Goal: Information Seeking & Learning: Learn about a topic

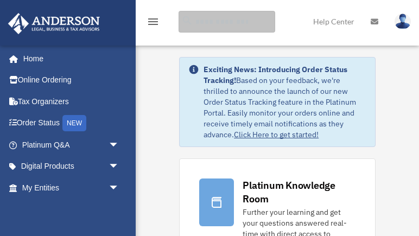
click at [214, 23] on input "search" at bounding box center [227, 22] width 97 height 22
paste input "**********"
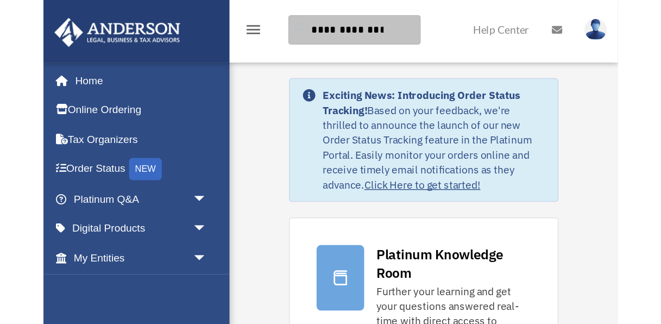
scroll to position [0, 10]
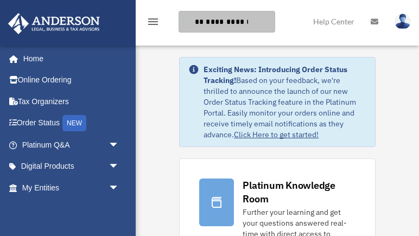
type input "**********"
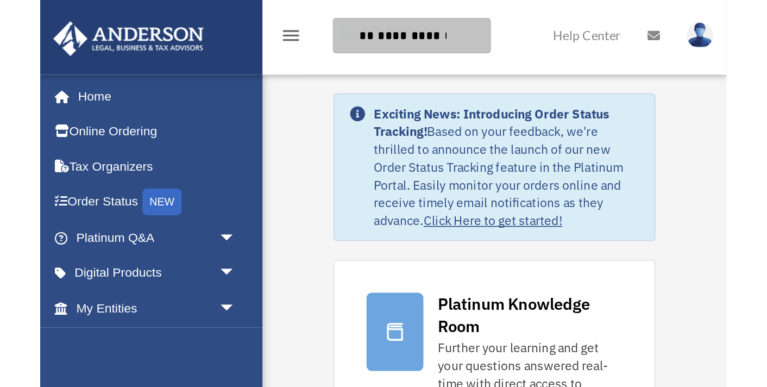
scroll to position [0, 0]
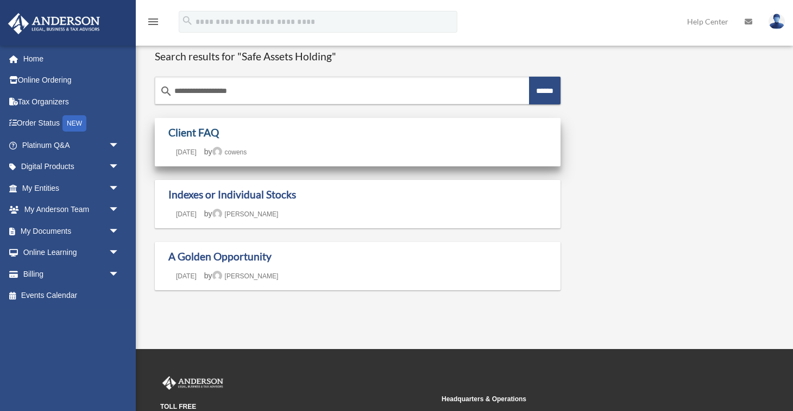
click at [204, 136] on link "Client FAQ" at bounding box center [193, 132] width 51 height 12
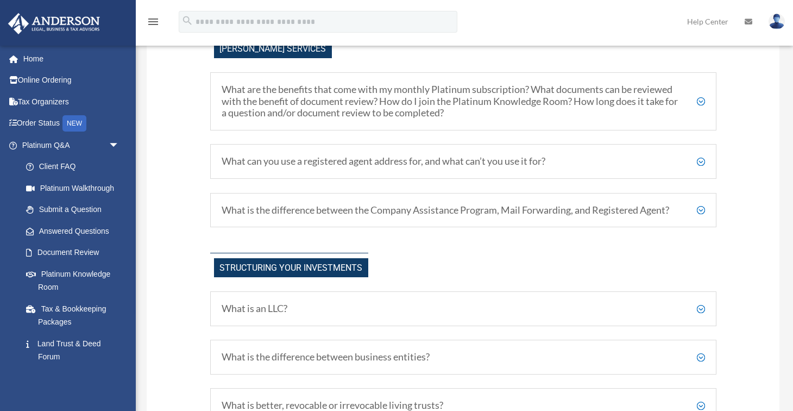
scroll to position [337, 0]
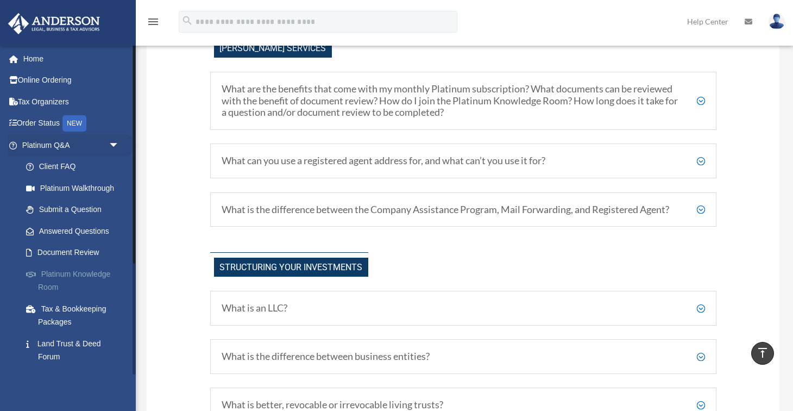
click at [63, 277] on link "Platinum Knowledge Room" at bounding box center [75, 280] width 121 height 35
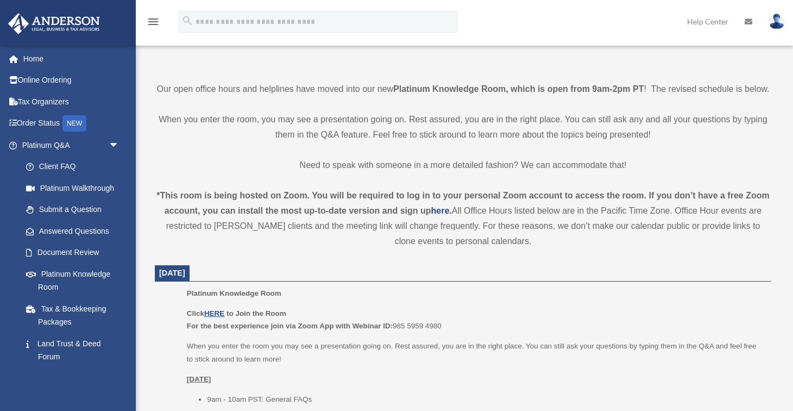
scroll to position [364, 0]
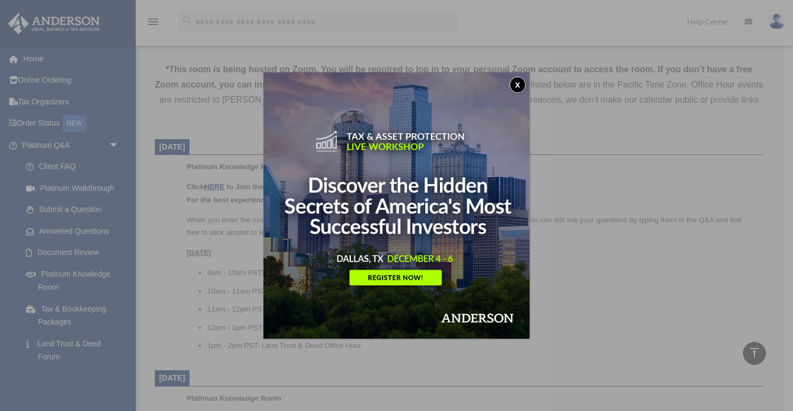
click at [524, 82] on button "x" at bounding box center [518, 85] width 16 height 16
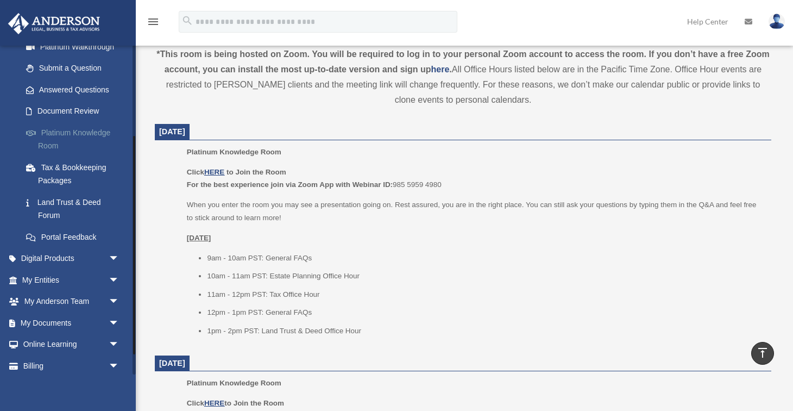
scroll to position [149, 0]
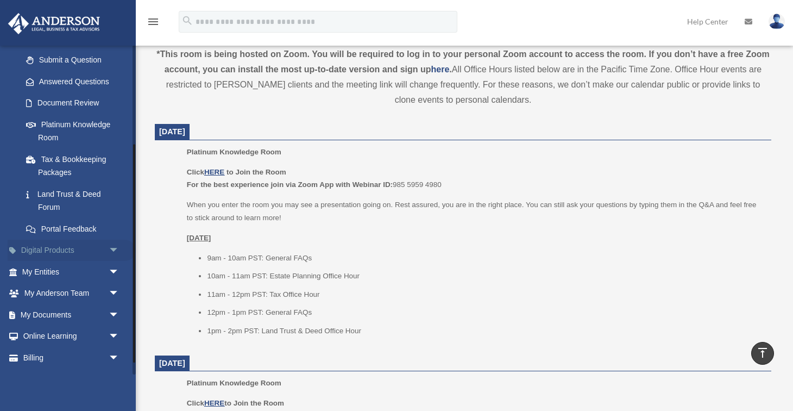
click at [109, 252] on span "arrow_drop_down" at bounding box center [120, 251] width 22 height 22
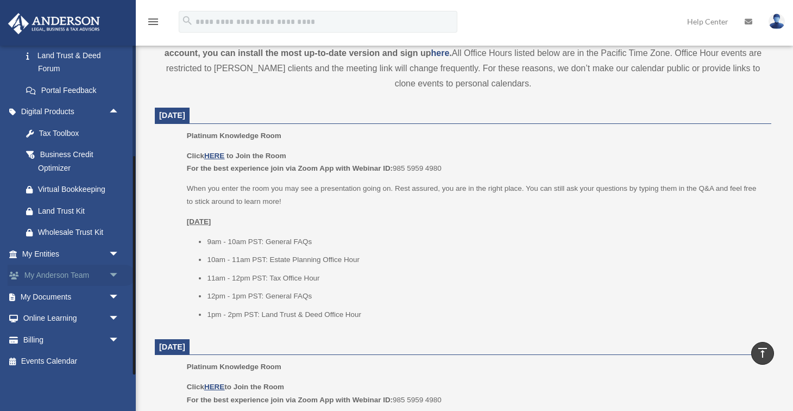
scroll to position [387, 0]
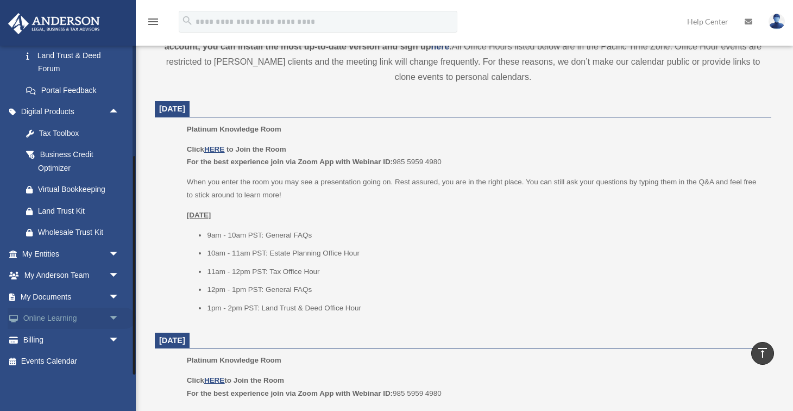
click at [86, 321] on link "Online Learning arrow_drop_down" at bounding box center [72, 318] width 128 height 22
click at [114, 317] on span "arrow_drop_down" at bounding box center [120, 318] width 22 height 22
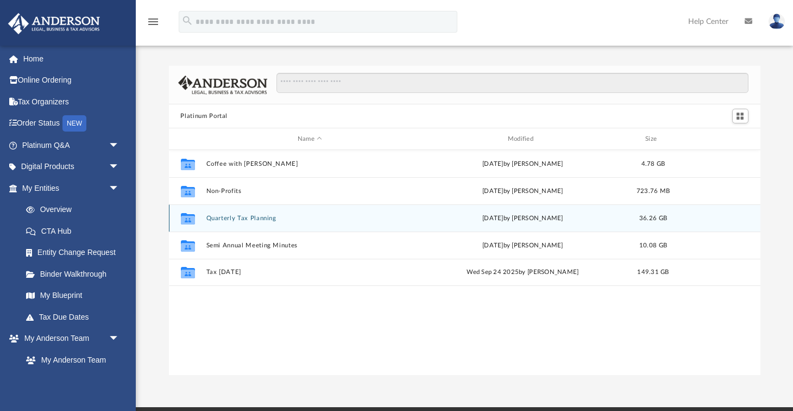
scroll to position [247, 592]
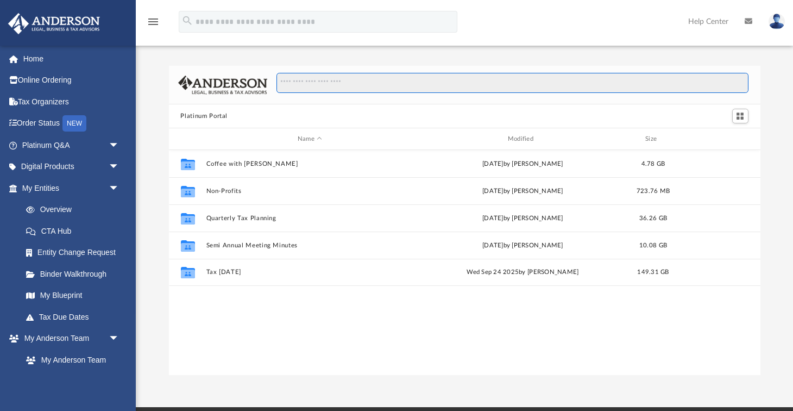
click at [311, 86] on input "Search files and folders" at bounding box center [513, 83] width 472 height 21
paste input "**********"
type input "**********"
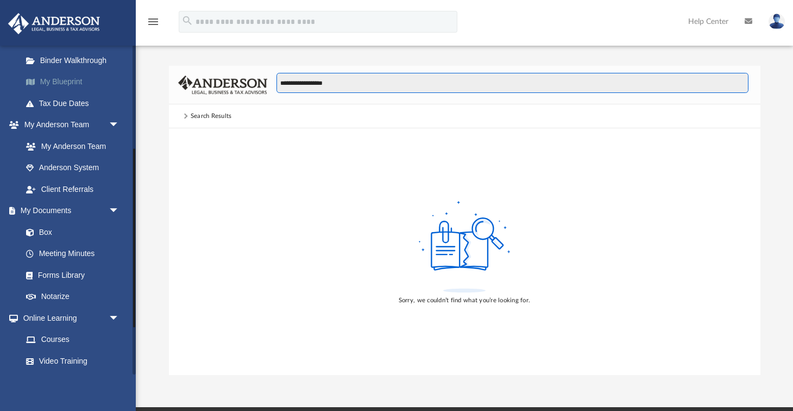
scroll to position [278, 0]
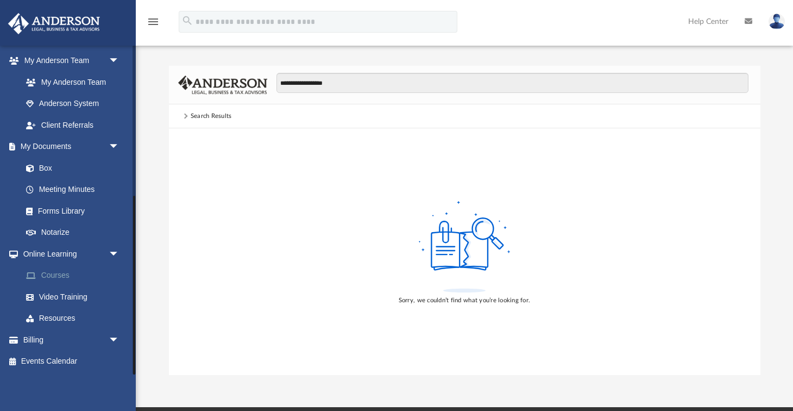
click at [58, 273] on link "Courses" at bounding box center [75, 276] width 121 height 22
click at [59, 320] on link "Resources" at bounding box center [75, 318] width 121 height 22
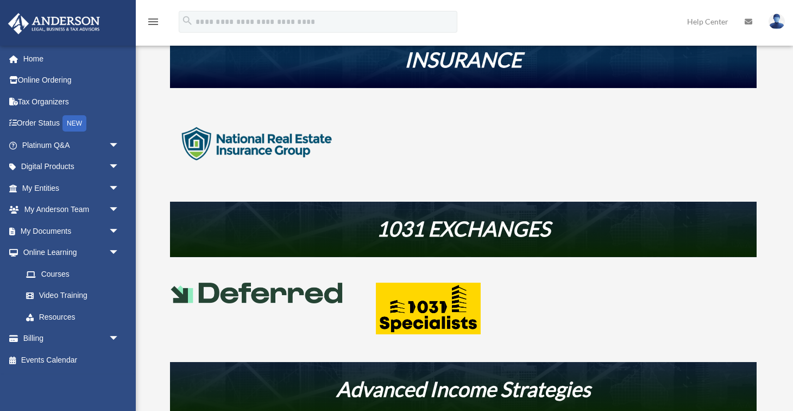
scroll to position [382, 0]
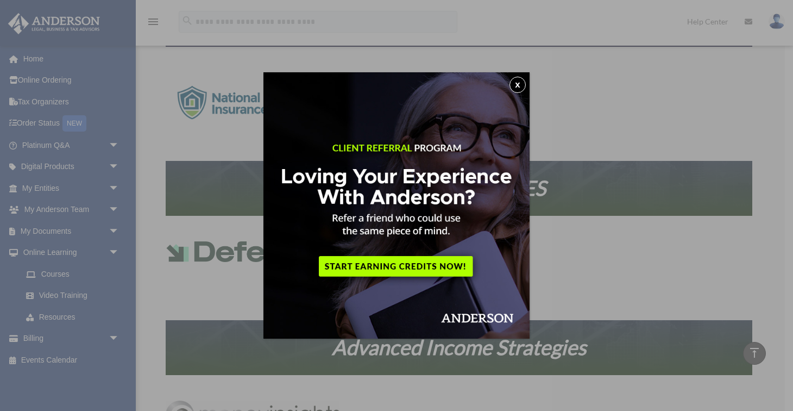
click at [508, 86] on img at bounding box center [396, 205] width 266 height 266
click at [517, 74] on img at bounding box center [396, 205] width 266 height 266
click at [516, 83] on button "x" at bounding box center [518, 85] width 16 height 16
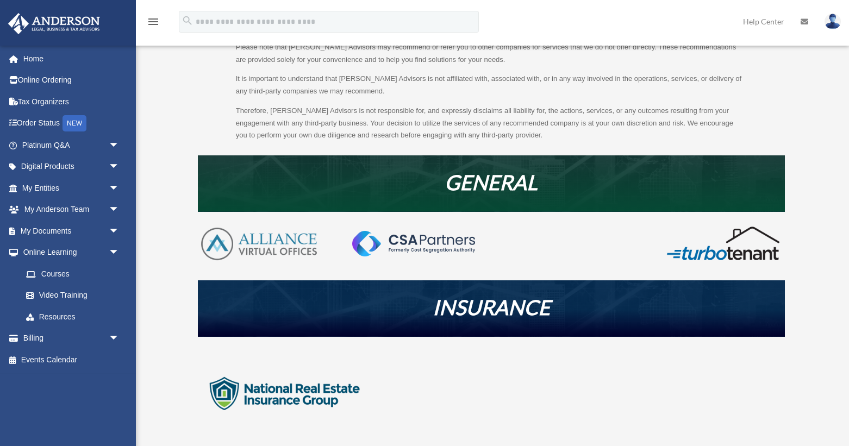
scroll to position [103, 0]
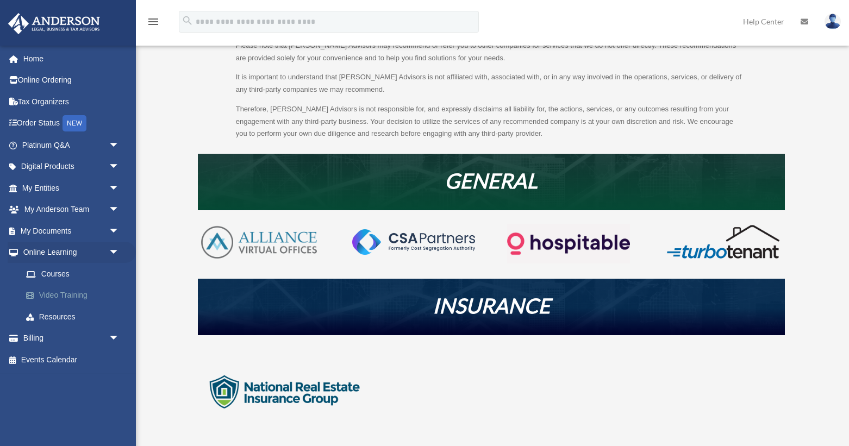
click at [61, 299] on link "Video Training" at bounding box center [75, 296] width 121 height 22
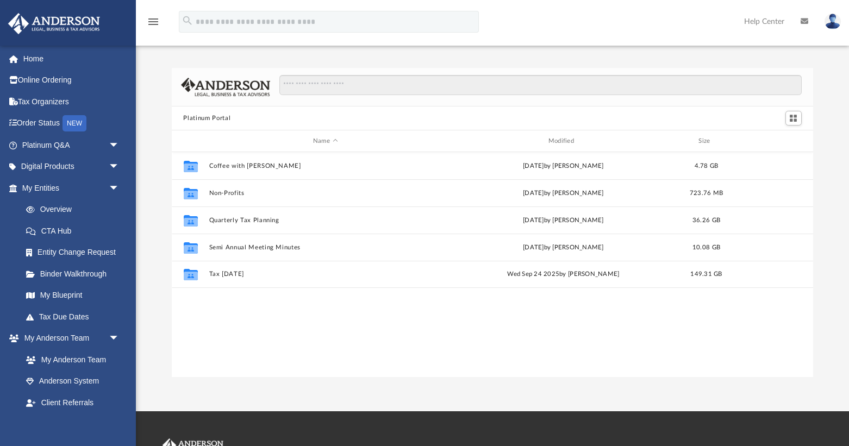
scroll to position [247, 642]
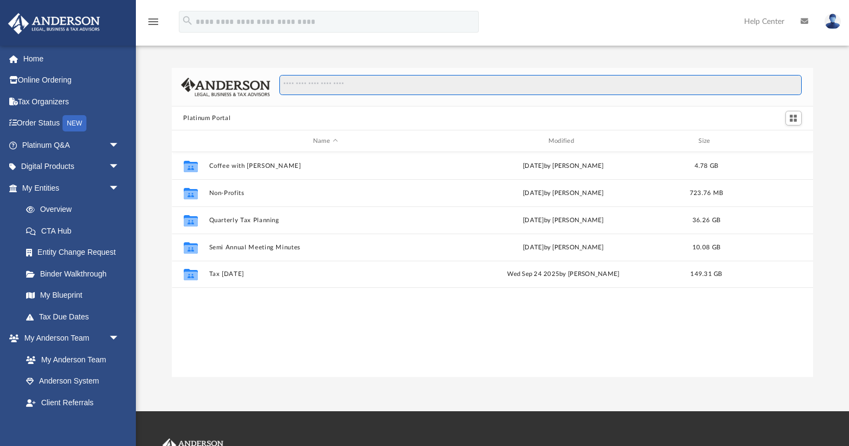
click at [359, 81] on input "Search files and folders" at bounding box center [540, 85] width 522 height 21
paste input "**********"
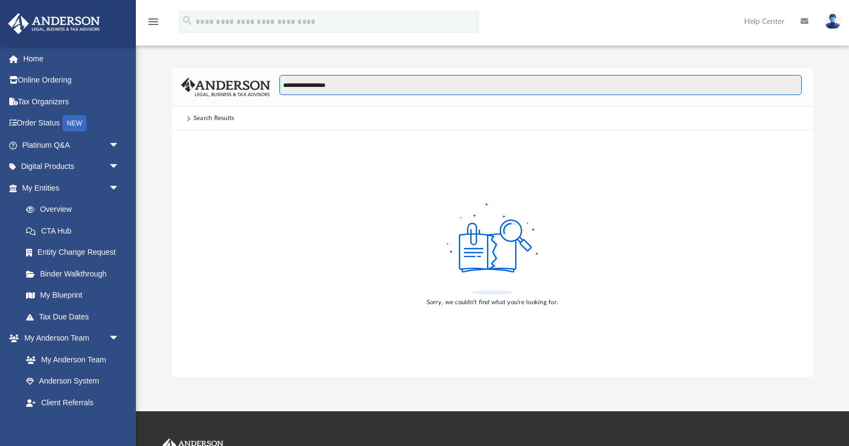
type input "**********"
